Goal: Task Accomplishment & Management: Use online tool/utility

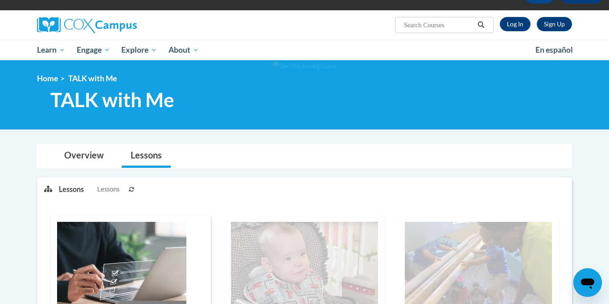
scroll to position [55, 0]
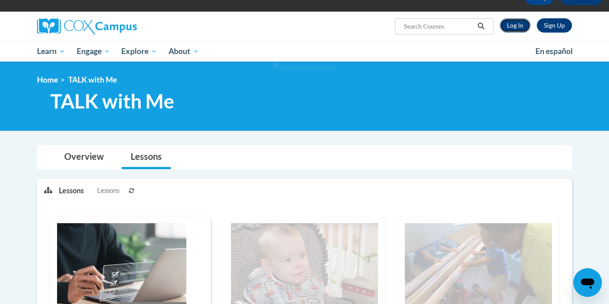
click at [516, 23] on link "Log In" at bounding box center [515, 25] width 31 height 14
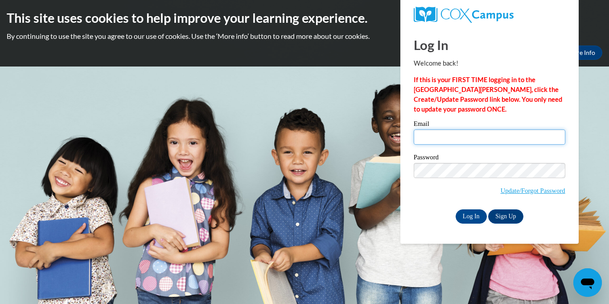
type input "whitney.meredith@fcafalcons.com"
click at [482, 213] on input "Log In" at bounding box center [471, 216] width 31 height 14
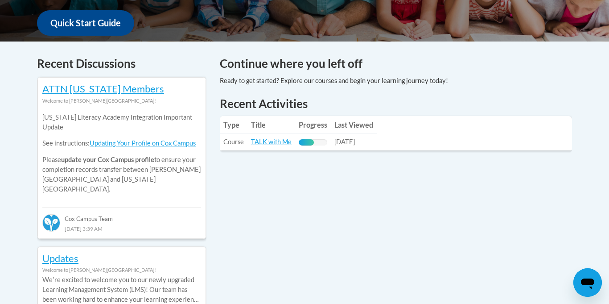
scroll to position [349, 0]
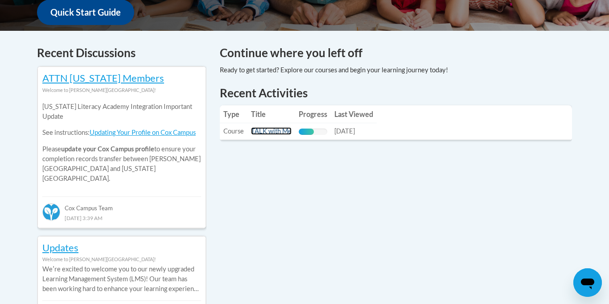
click at [286, 133] on link "TALK with Me" at bounding box center [271, 131] width 41 height 8
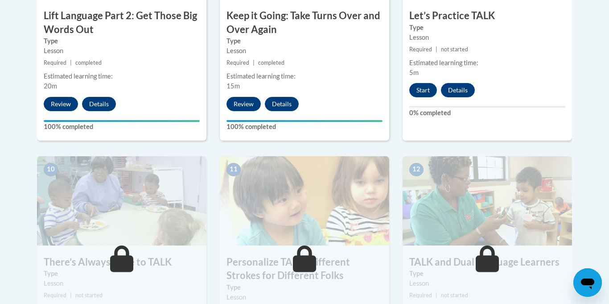
scroll to position [867, 0]
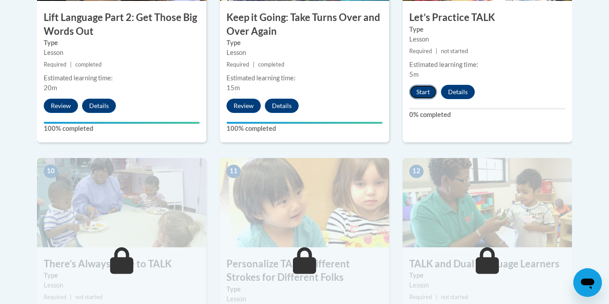
click at [428, 95] on button "Start" at bounding box center [424, 92] width 28 height 14
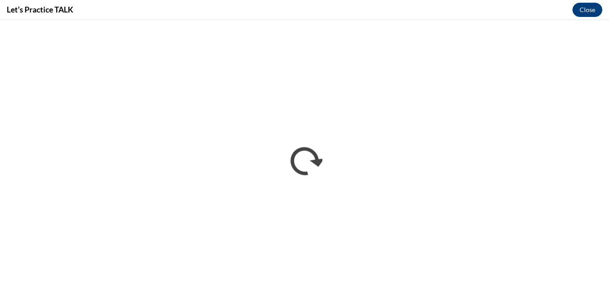
scroll to position [0, 0]
